Goal: Information Seeking & Learning: Find specific fact

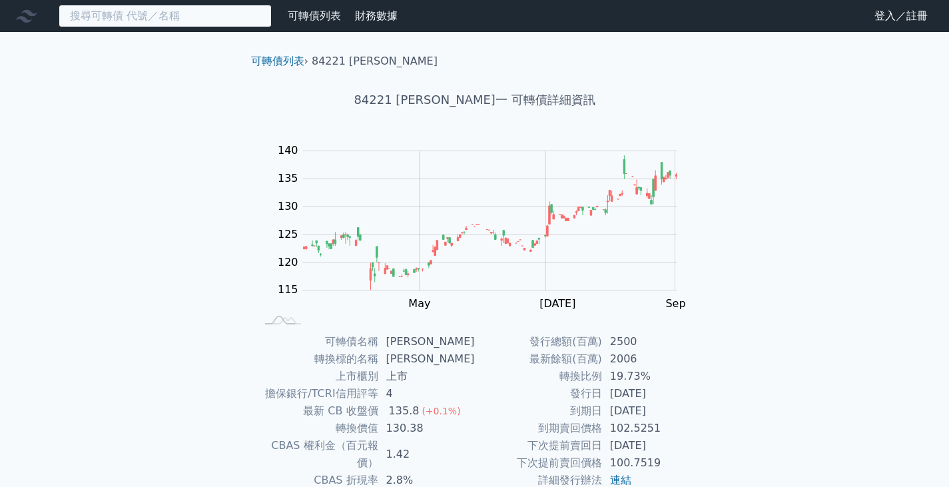
click at [215, 16] on input at bounding box center [165, 16] width 213 height 23
type input "阿"
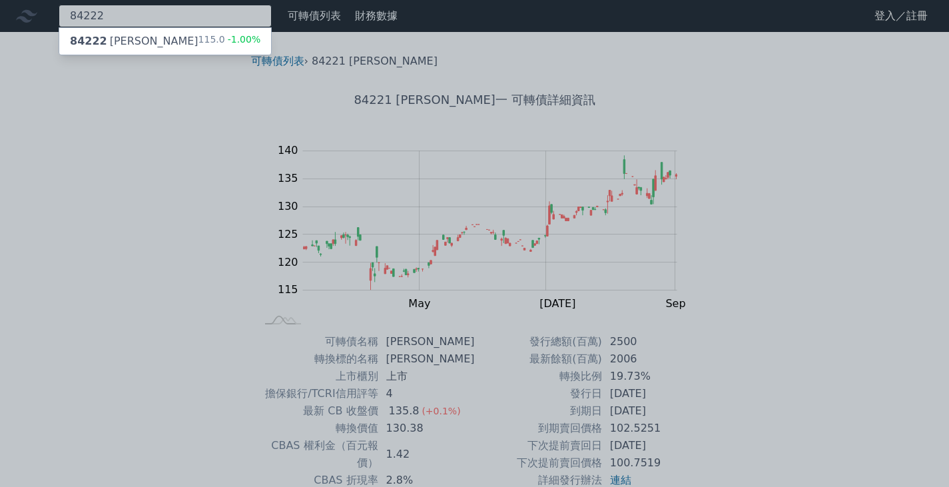
type input "84222"
click at [230, 37] on span "-1.00%" at bounding box center [243, 39] width 36 height 11
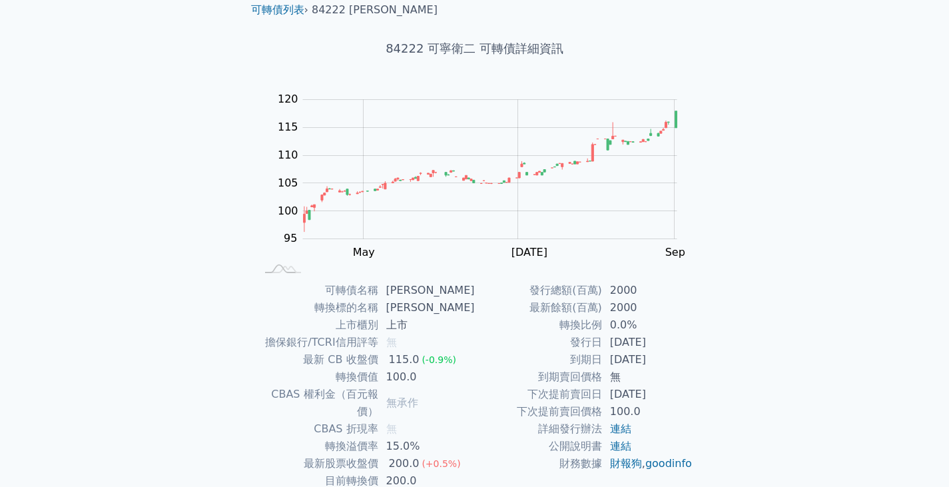
scroll to position [130, 0]
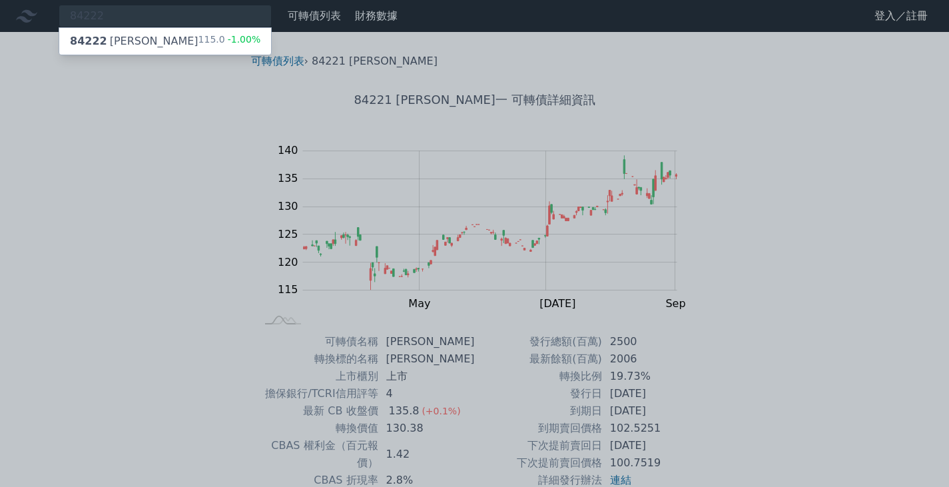
click at [186, 16] on div at bounding box center [474, 243] width 949 height 487
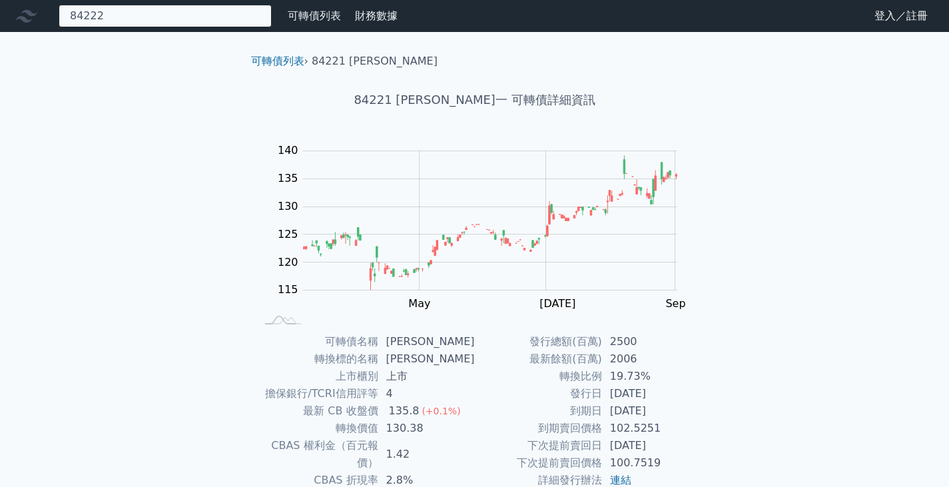
click at [186, 16] on div "84222 84222 可寧衛二 115.0 -1.00%" at bounding box center [165, 16] width 213 height 23
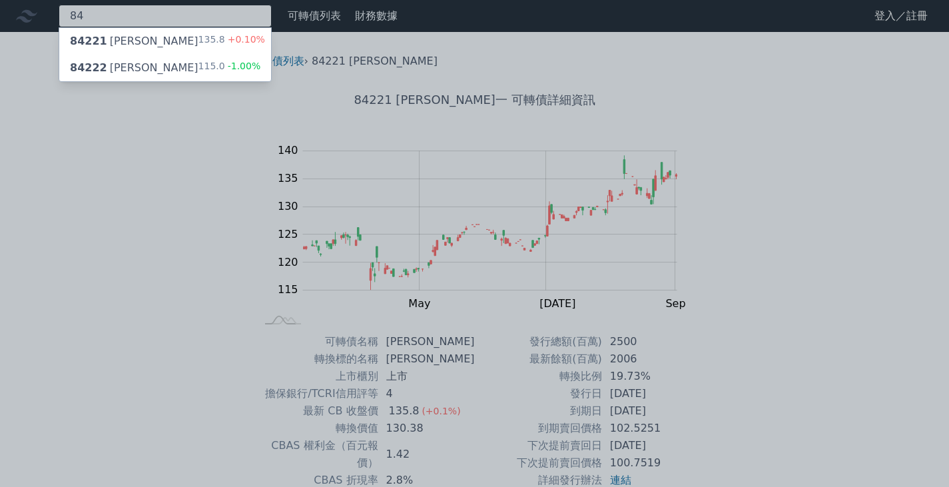
type input "8"
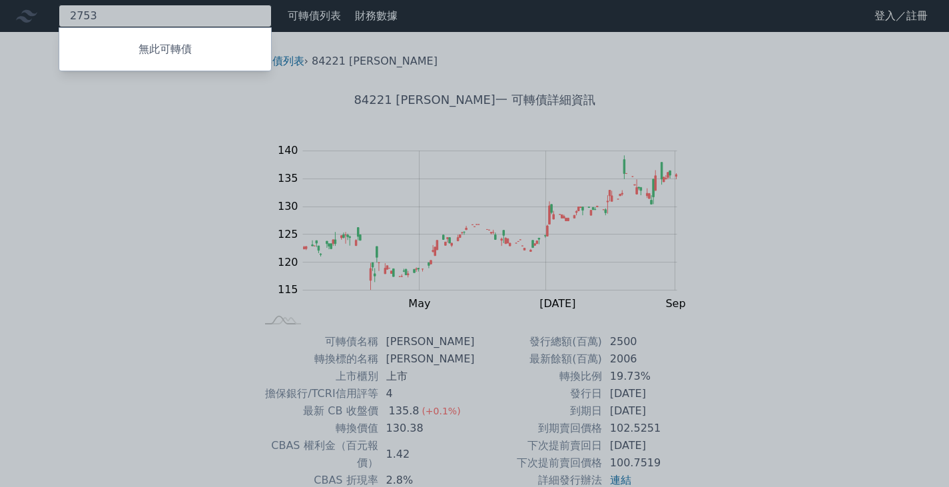
type input "2753"
